Goal: Communication & Community: Answer question/provide support

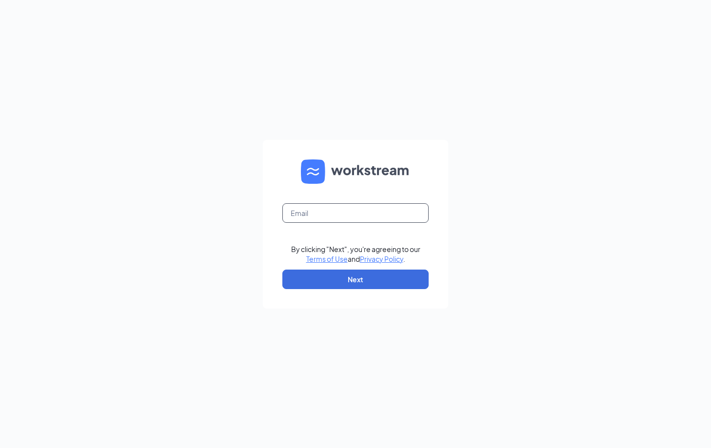
click at [310, 213] on input "text" at bounding box center [355, 213] width 146 height 20
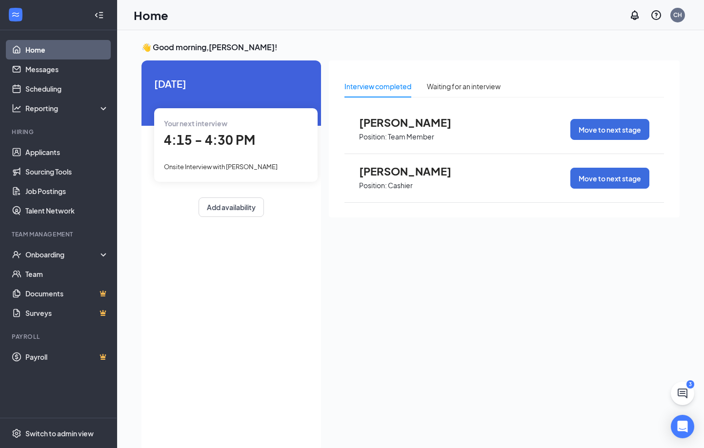
click at [198, 138] on span "4:15 - 4:30 PM" at bounding box center [209, 140] width 91 height 16
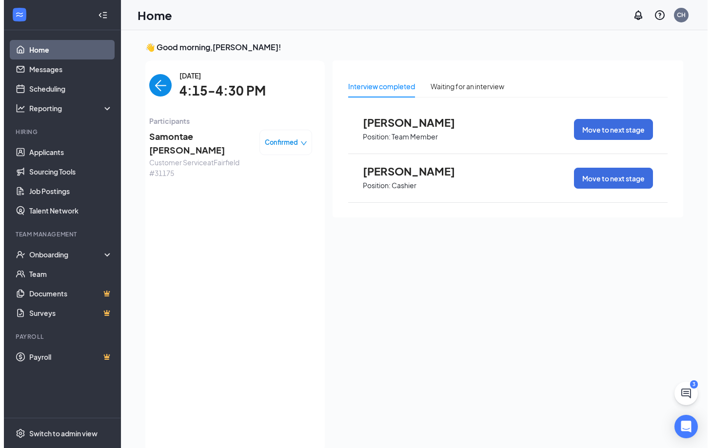
scroll to position [4, 0]
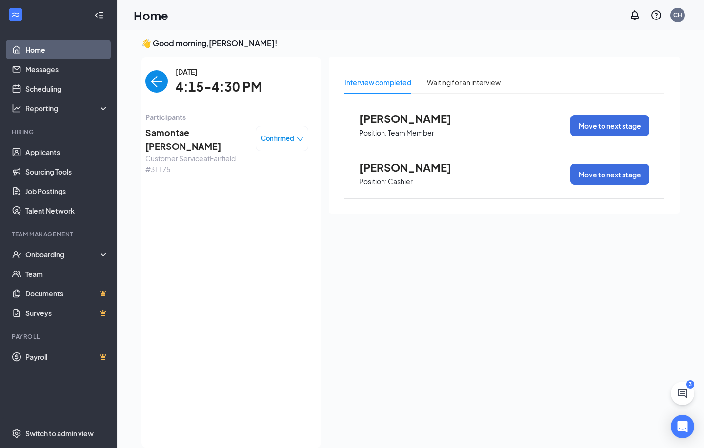
click at [201, 136] on span "Samontae [PERSON_NAME]" at bounding box center [196, 140] width 102 height 28
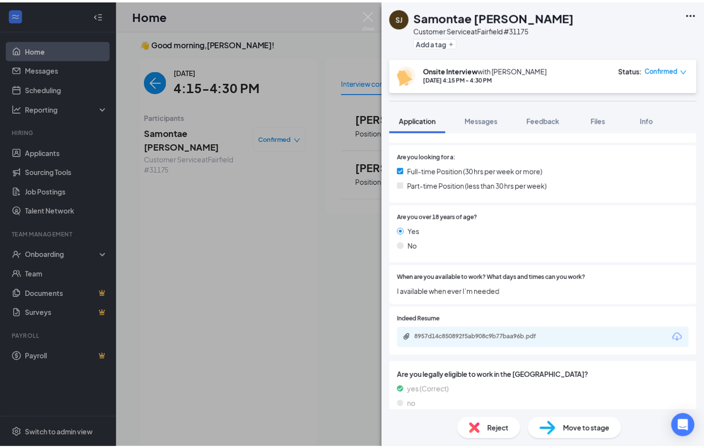
scroll to position [232, 0]
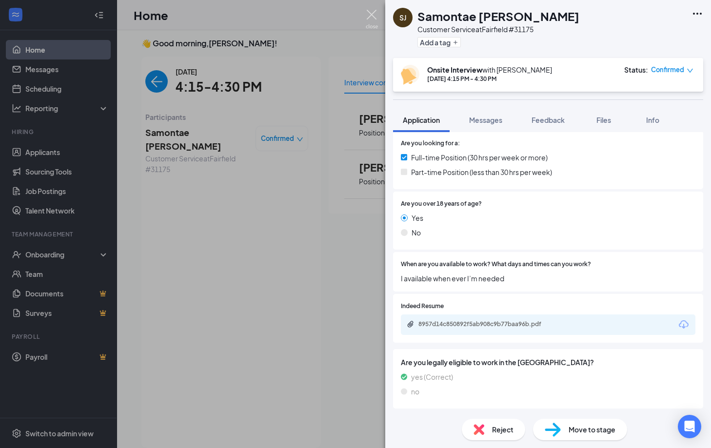
click at [373, 18] on img at bounding box center [372, 19] width 12 height 19
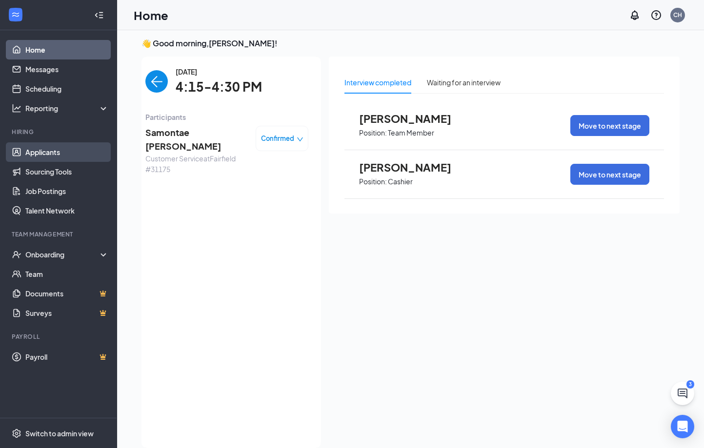
click at [45, 149] on link "Applicants" at bounding box center [66, 152] width 83 height 20
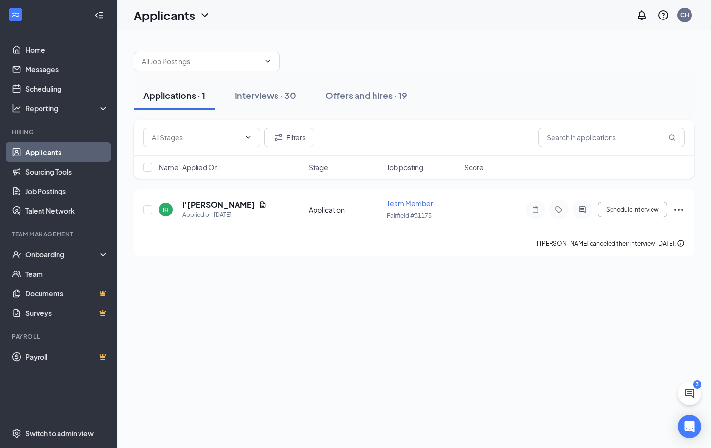
click at [47, 154] on link "Applicants" at bounding box center [66, 152] width 83 height 20
click at [51, 250] on div "Onboarding" at bounding box center [62, 255] width 75 height 10
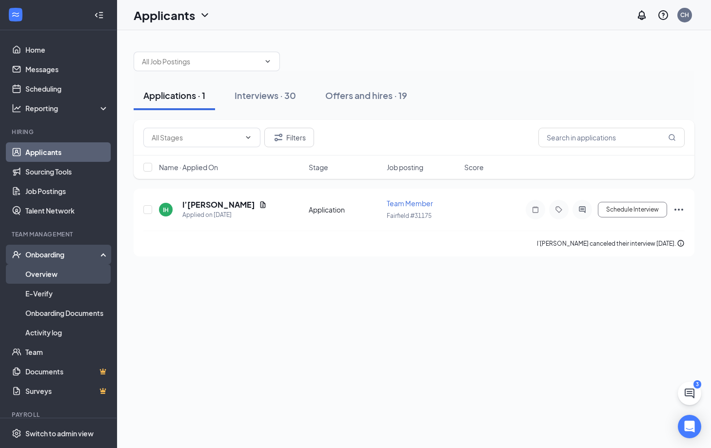
click at [51, 277] on link "Overview" at bounding box center [66, 274] width 83 height 20
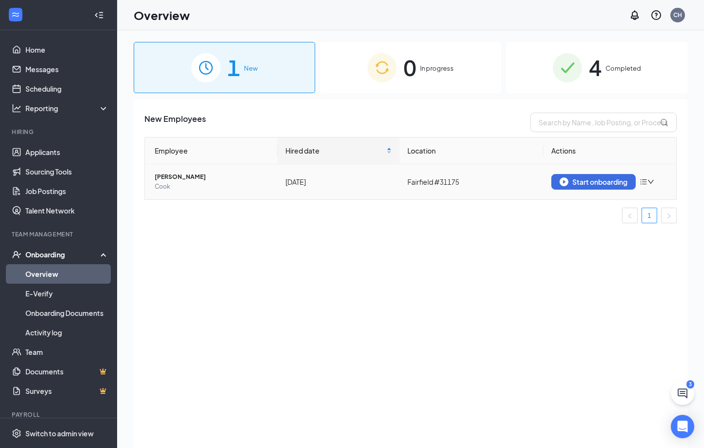
click at [652, 180] on icon "down" at bounding box center [650, 181] width 7 height 7
click at [591, 202] on div "Remove from onboarding" at bounding box center [596, 203] width 105 height 10
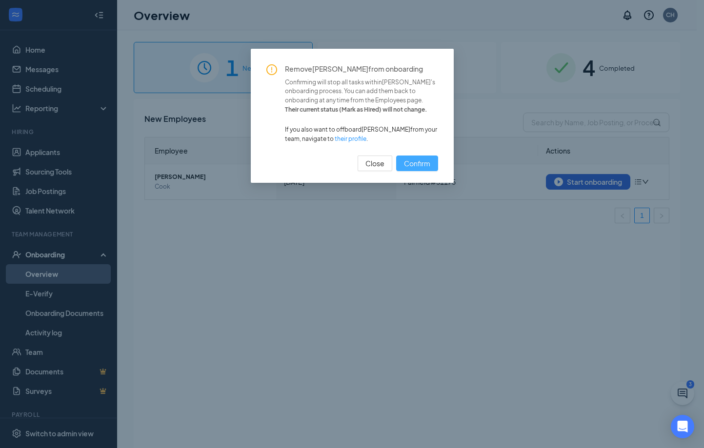
click at [413, 163] on span "Confirm" at bounding box center [417, 163] width 26 height 11
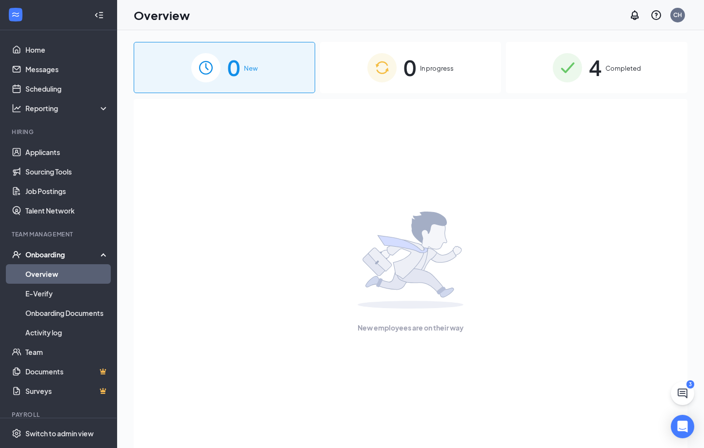
click at [420, 69] on span "In progress" at bounding box center [437, 68] width 34 height 10
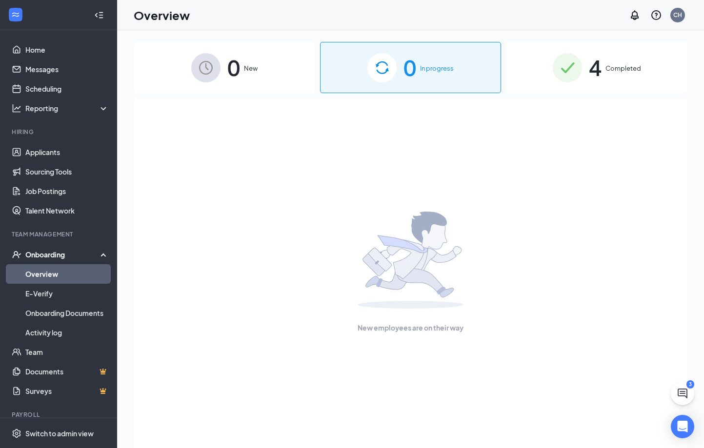
click at [616, 69] on span "Completed" at bounding box center [623, 68] width 36 height 10
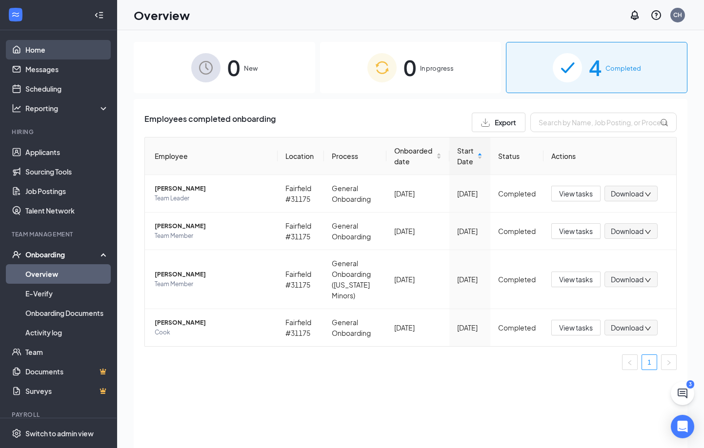
click at [34, 48] on link "Home" at bounding box center [66, 50] width 83 height 20
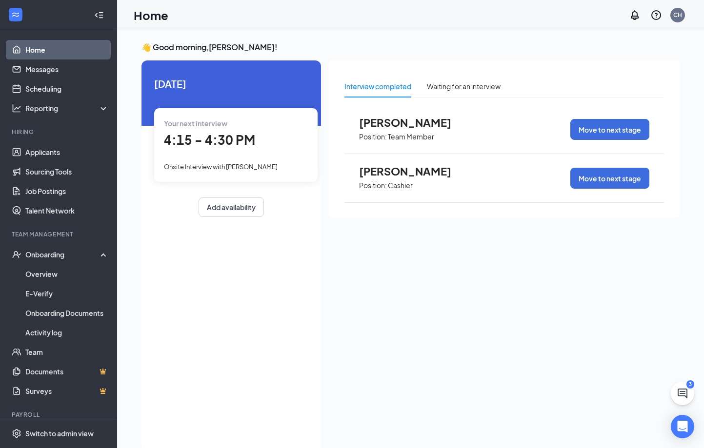
click at [198, 140] on span "4:15 - 4:30 PM" at bounding box center [209, 140] width 91 height 16
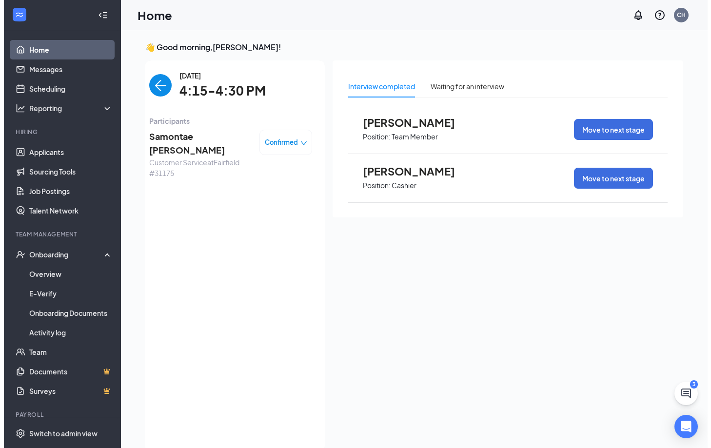
scroll to position [4, 0]
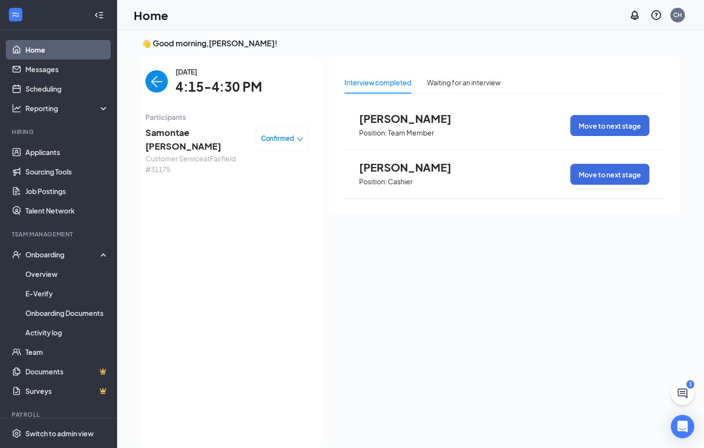
click at [186, 131] on span "Samontae [PERSON_NAME]" at bounding box center [196, 140] width 102 height 28
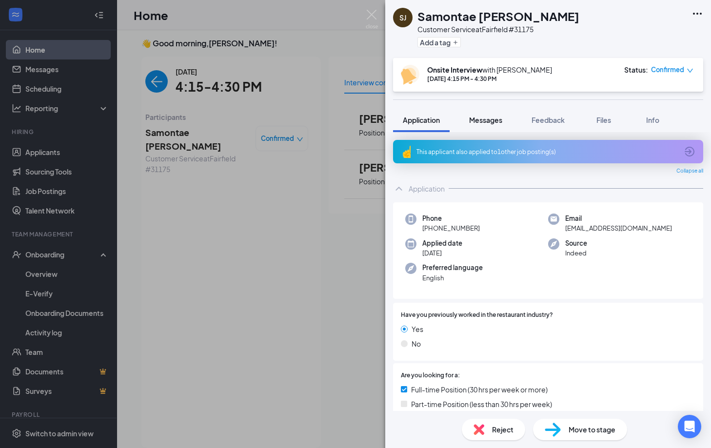
click at [495, 121] on span "Messages" at bounding box center [485, 120] width 33 height 9
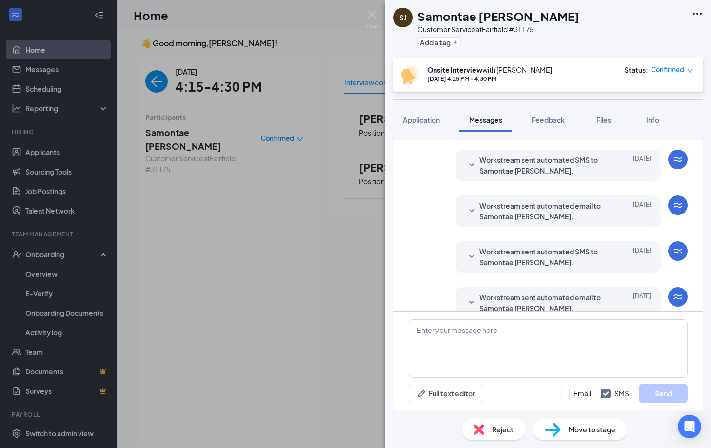
scroll to position [160, 0]
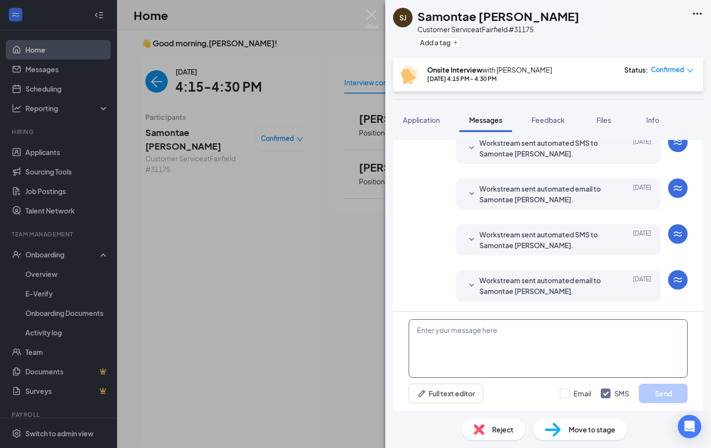
click at [432, 345] on textarea at bounding box center [548, 348] width 279 height 59
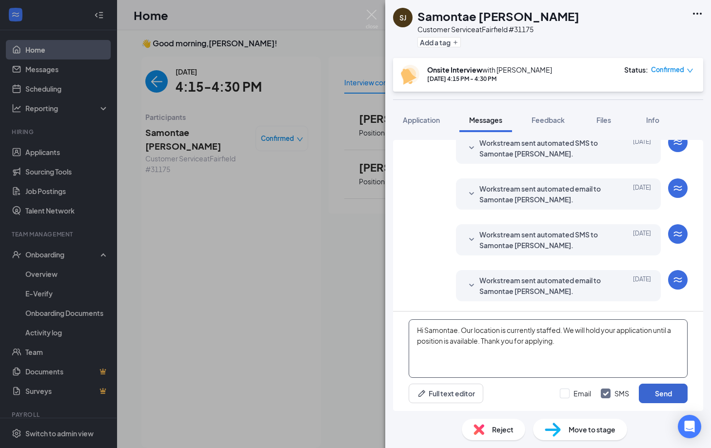
type textarea "Hi Samontae. Our location is currently staffed. We will hold your application u…"
click at [668, 389] on button "Send" at bounding box center [663, 394] width 49 height 20
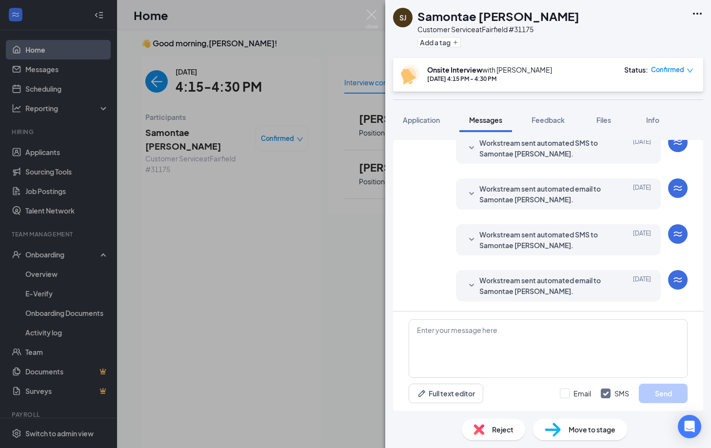
scroll to position [244, 0]
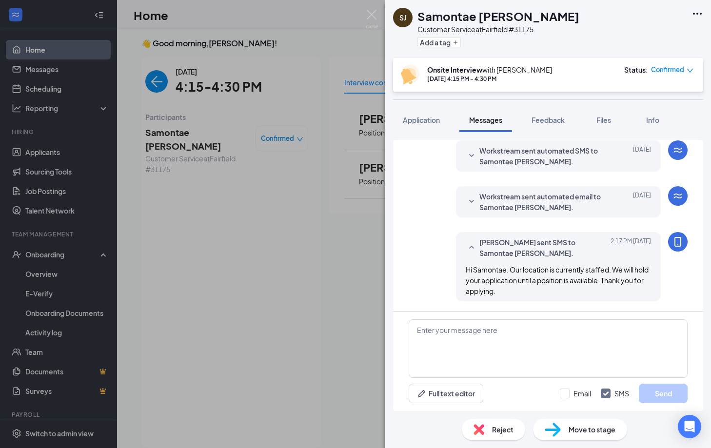
click at [689, 70] on icon "down" at bounding box center [690, 70] width 7 height 7
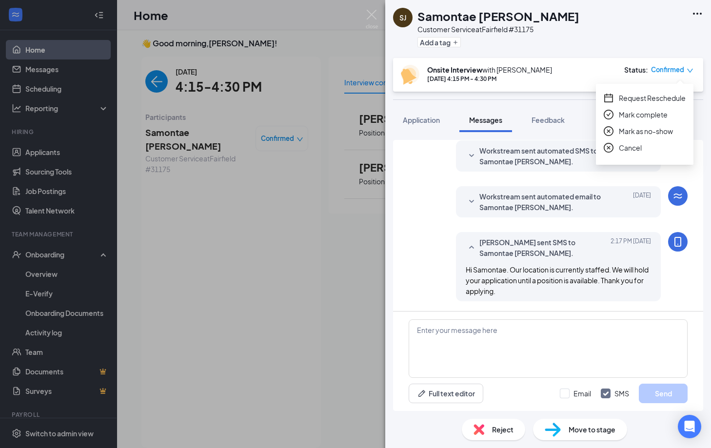
click at [630, 146] on span "Cancel" at bounding box center [630, 147] width 23 height 11
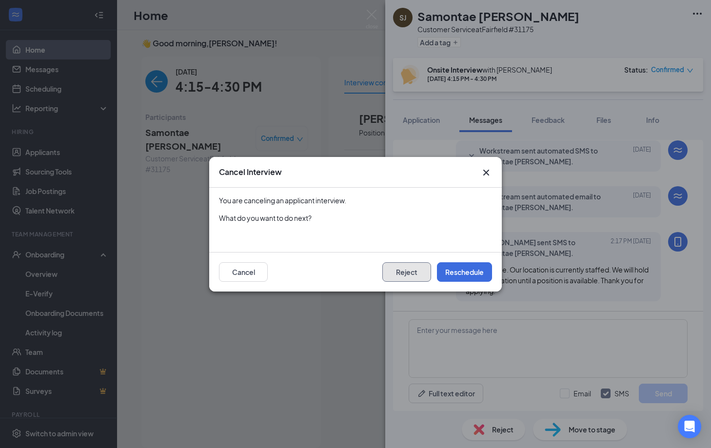
click at [406, 277] on button "Reject" at bounding box center [406, 272] width 49 height 20
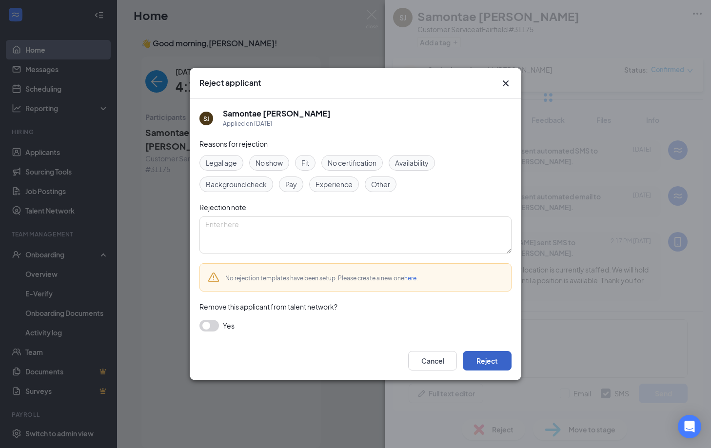
click at [489, 361] on button "Reject" at bounding box center [487, 361] width 49 height 20
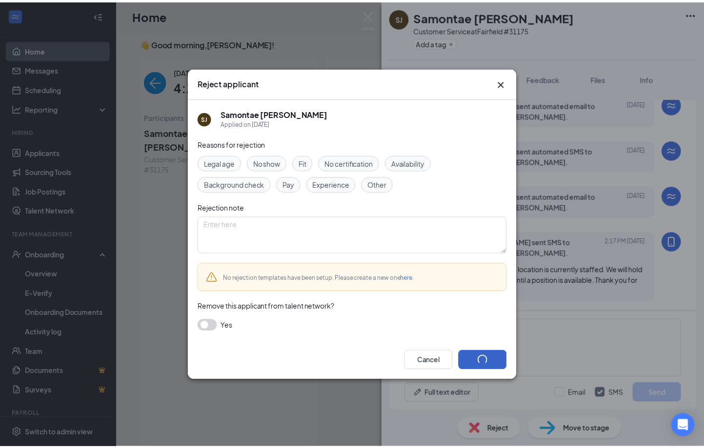
scroll to position [203, 0]
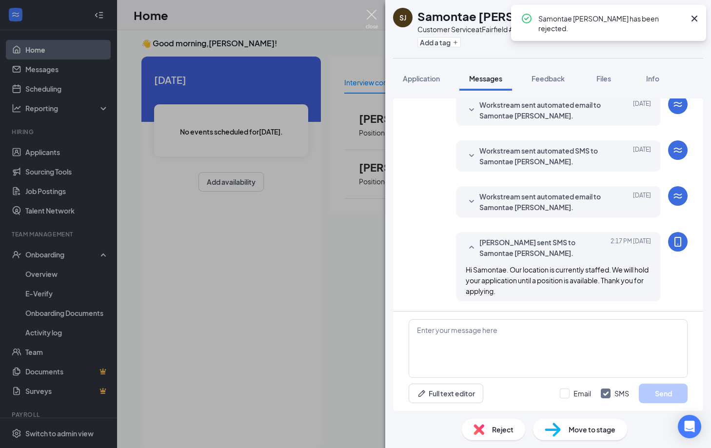
click at [368, 11] on img at bounding box center [372, 19] width 12 height 19
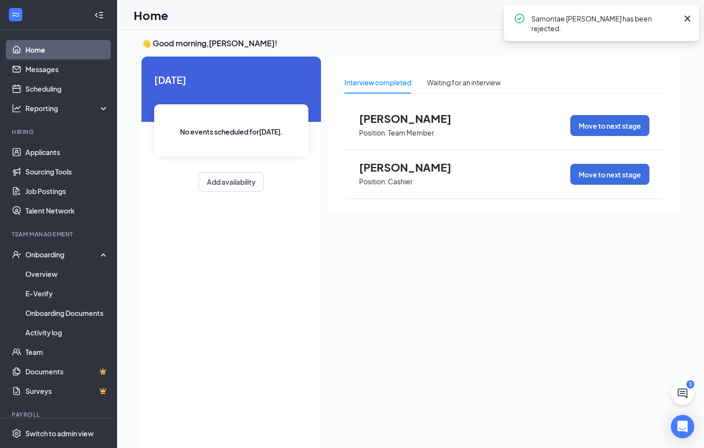
scroll to position [0, 90]
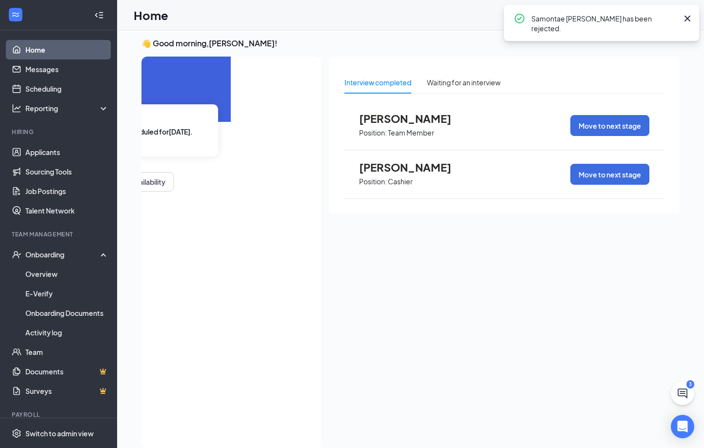
click at [163, 135] on span "No events scheduled for [DATE] ." at bounding box center [141, 131] width 103 height 11
